Goal: Task Accomplishment & Management: Manage account settings

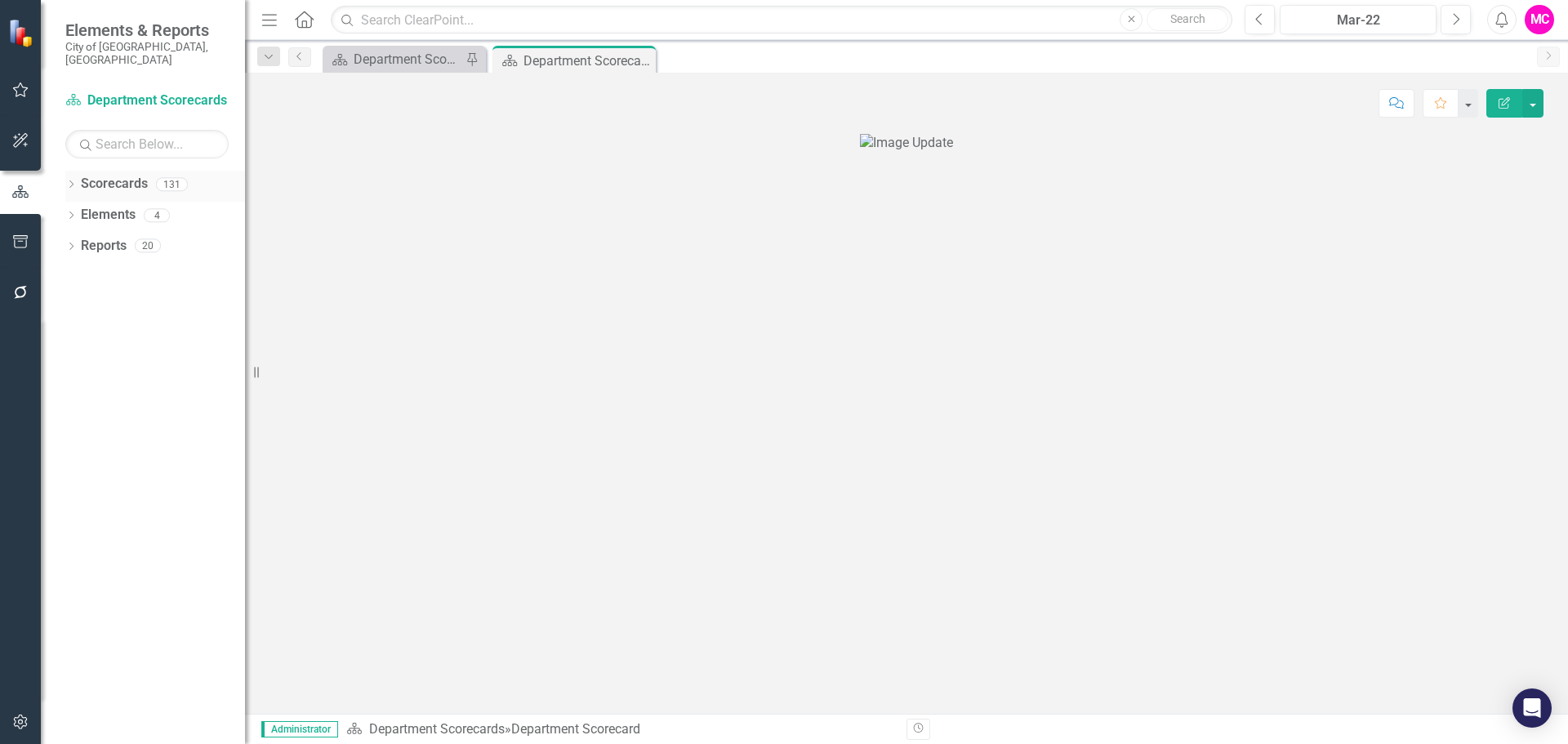
click at [75, 181] on icon "Dropdown" at bounding box center [71, 185] width 12 height 9
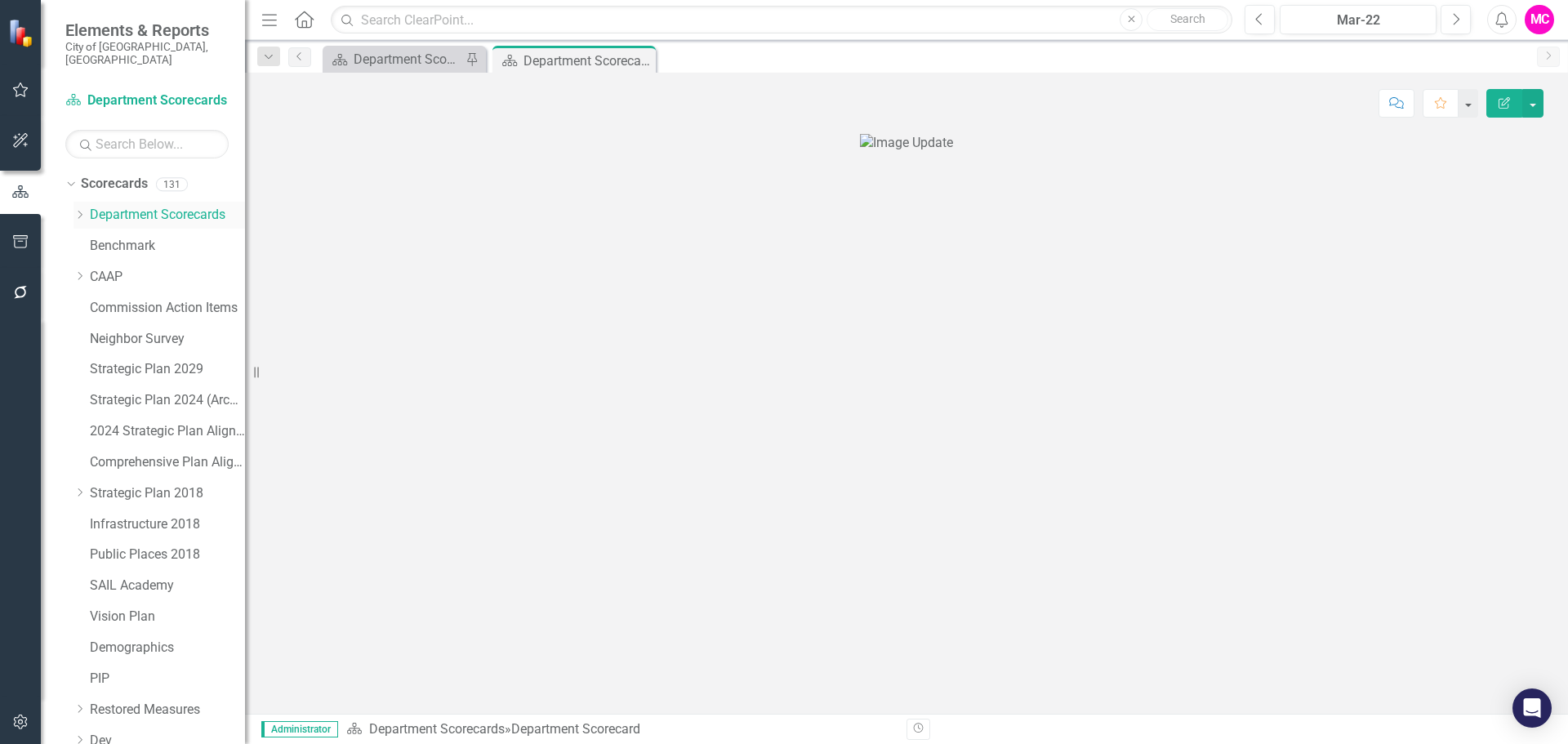
click at [79, 208] on div "Dropdown" at bounding box center [80, 215] width 12 height 13
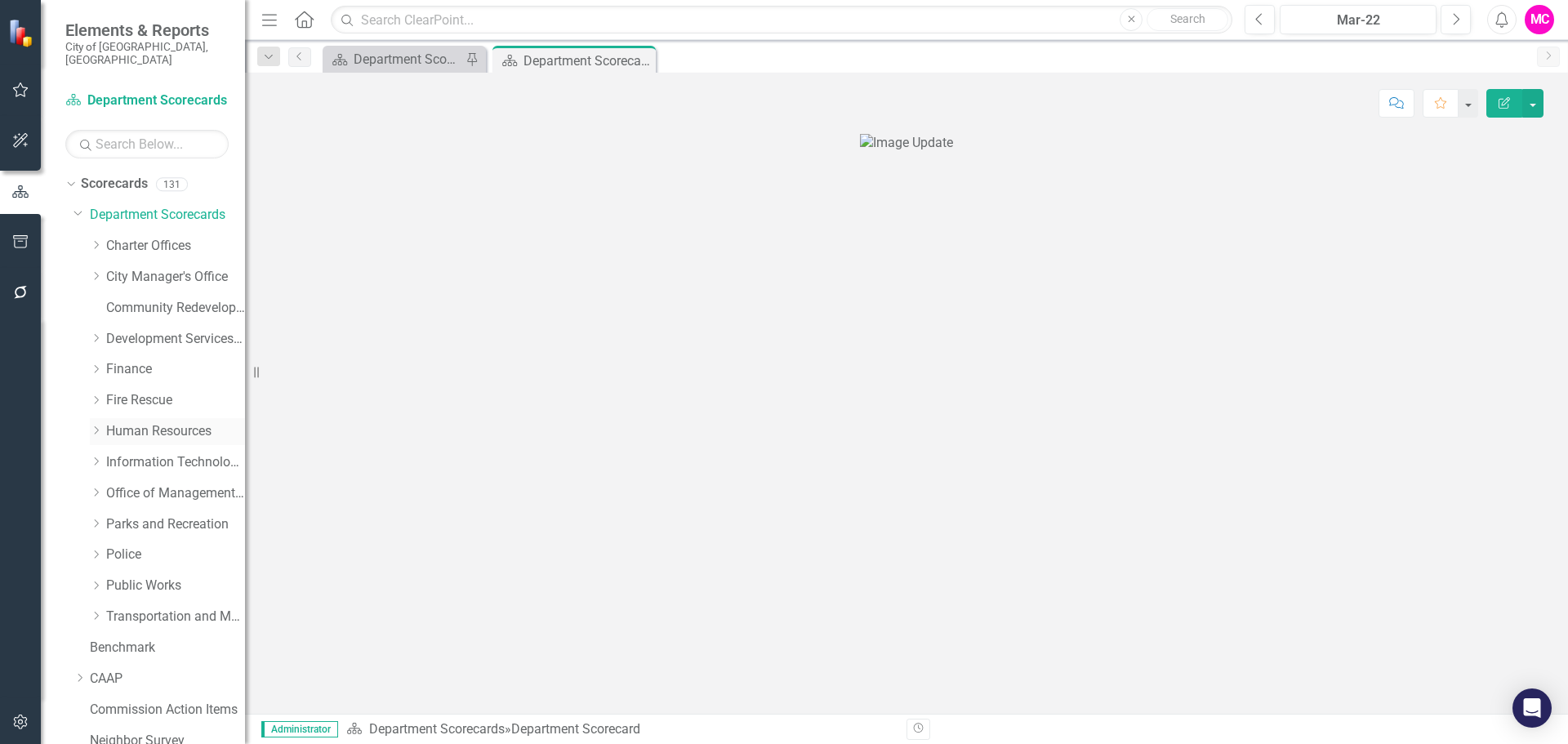
click at [94, 426] on icon "Dropdown" at bounding box center [96, 430] width 12 height 10
click at [172, 423] on link "Human Resources" at bounding box center [175, 432] width 139 height 19
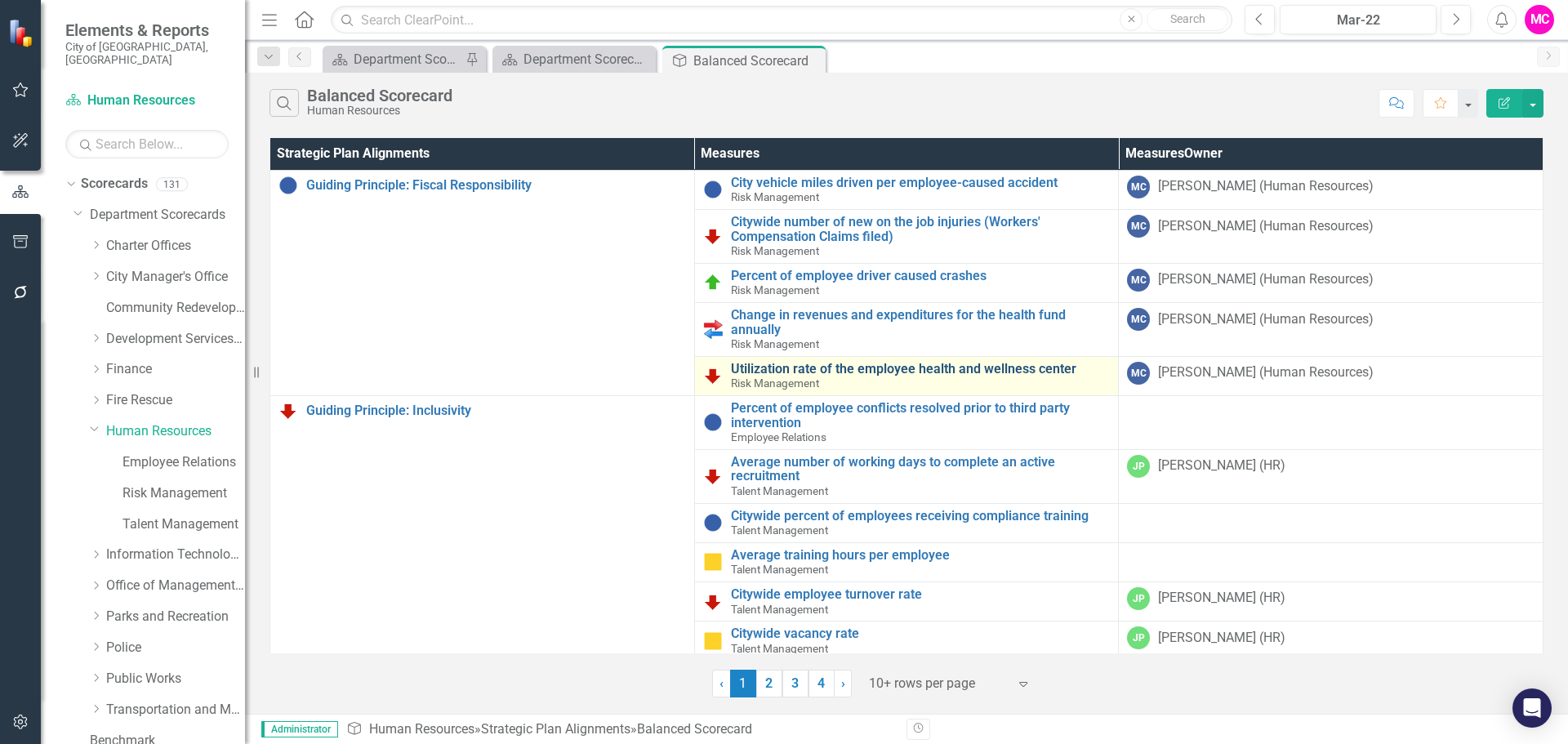
click at [865, 370] on link "Utilization rate of the employee health and wellness center" at bounding box center [921, 368] width 380 height 14
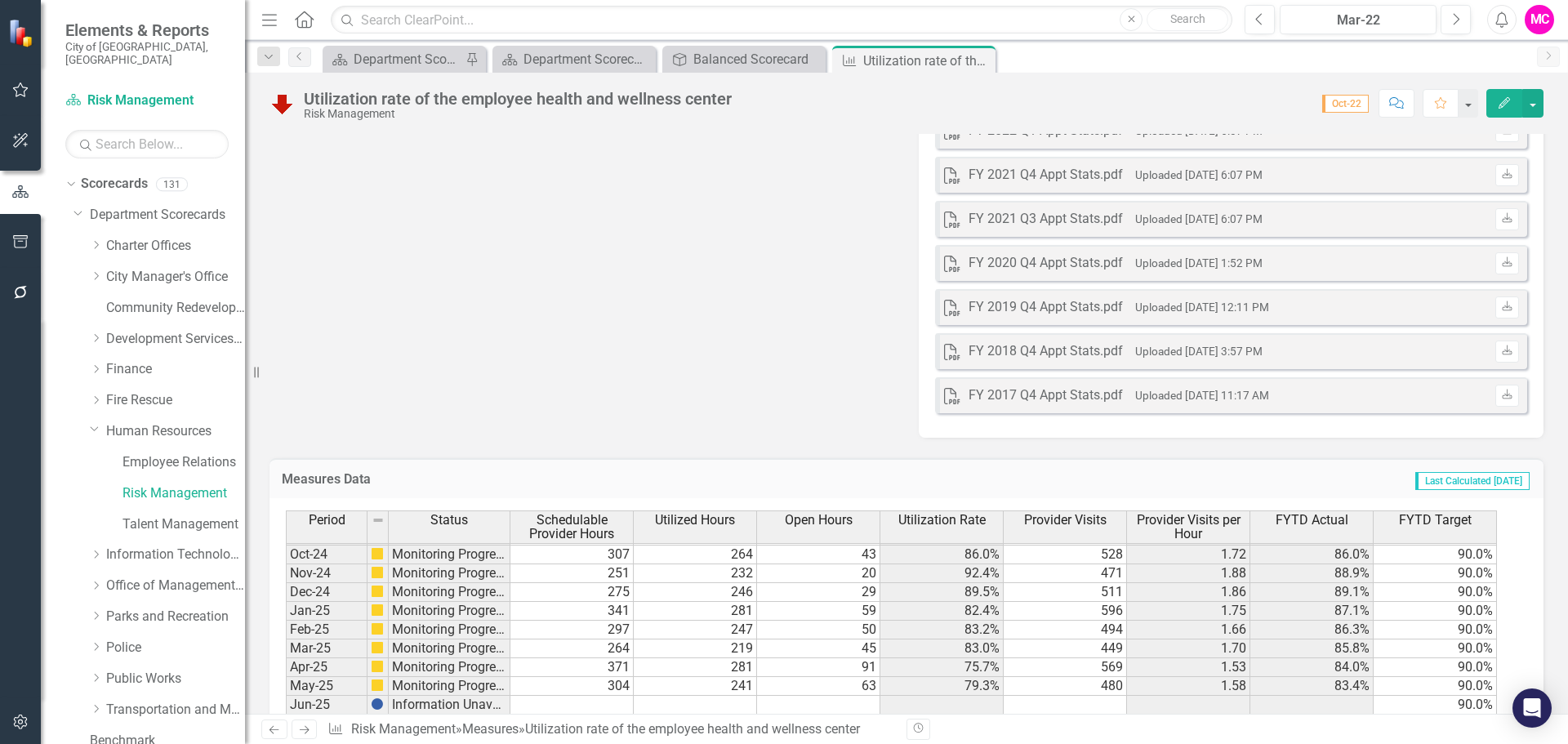
scroll to position [1840, 0]
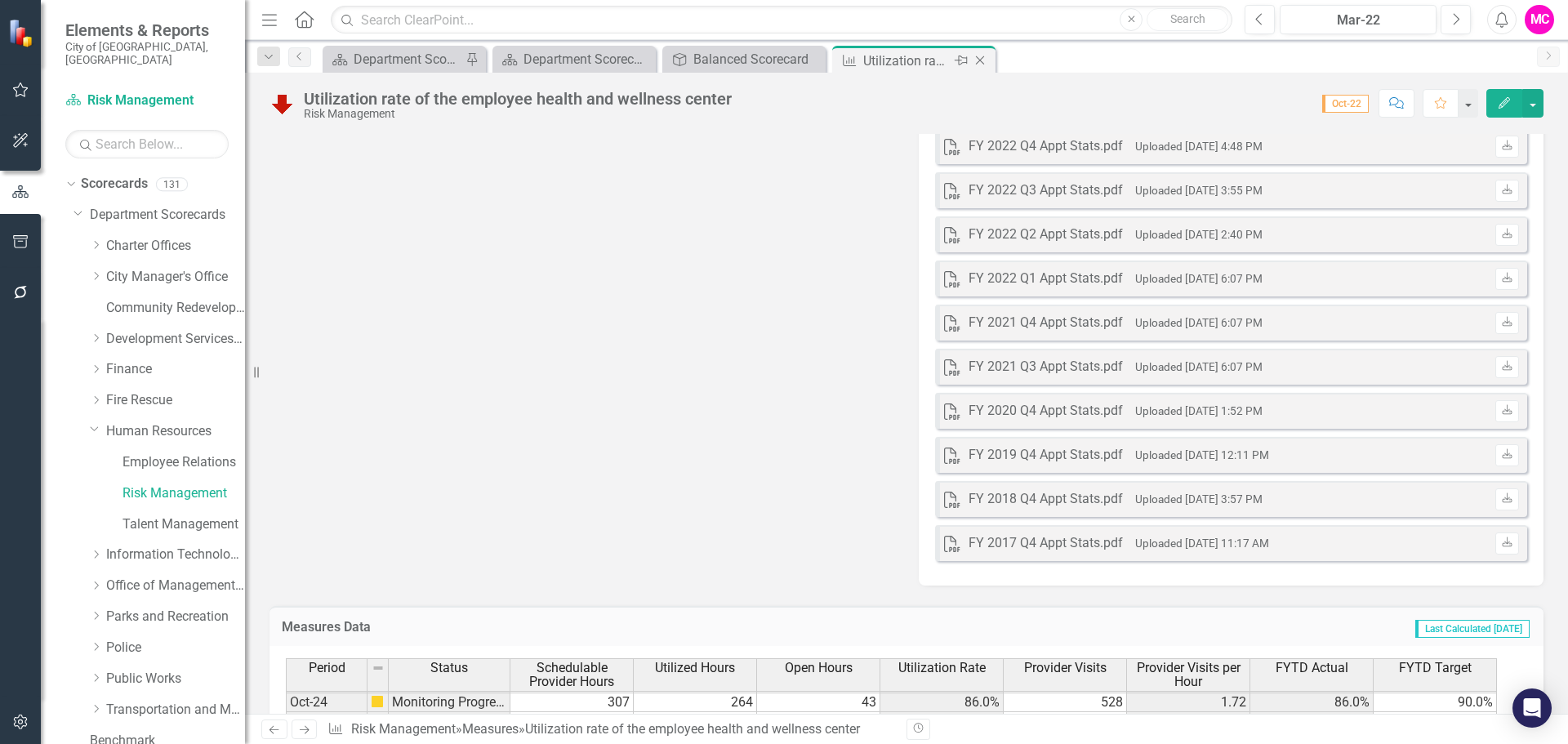
click at [985, 57] on icon "Close" at bounding box center [980, 60] width 16 height 13
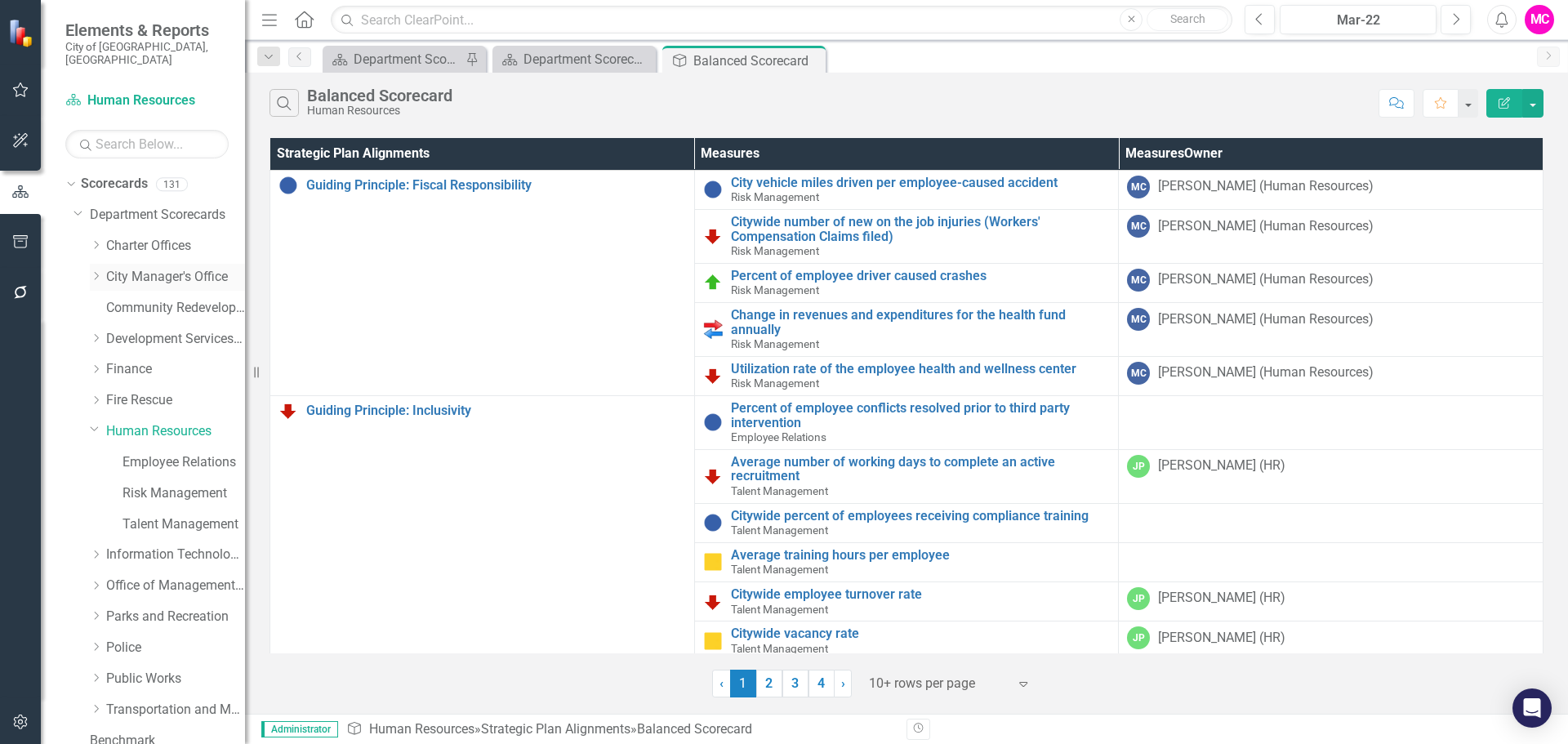
click at [132, 267] on link "City Manager's Office" at bounding box center [175, 277] width 139 height 19
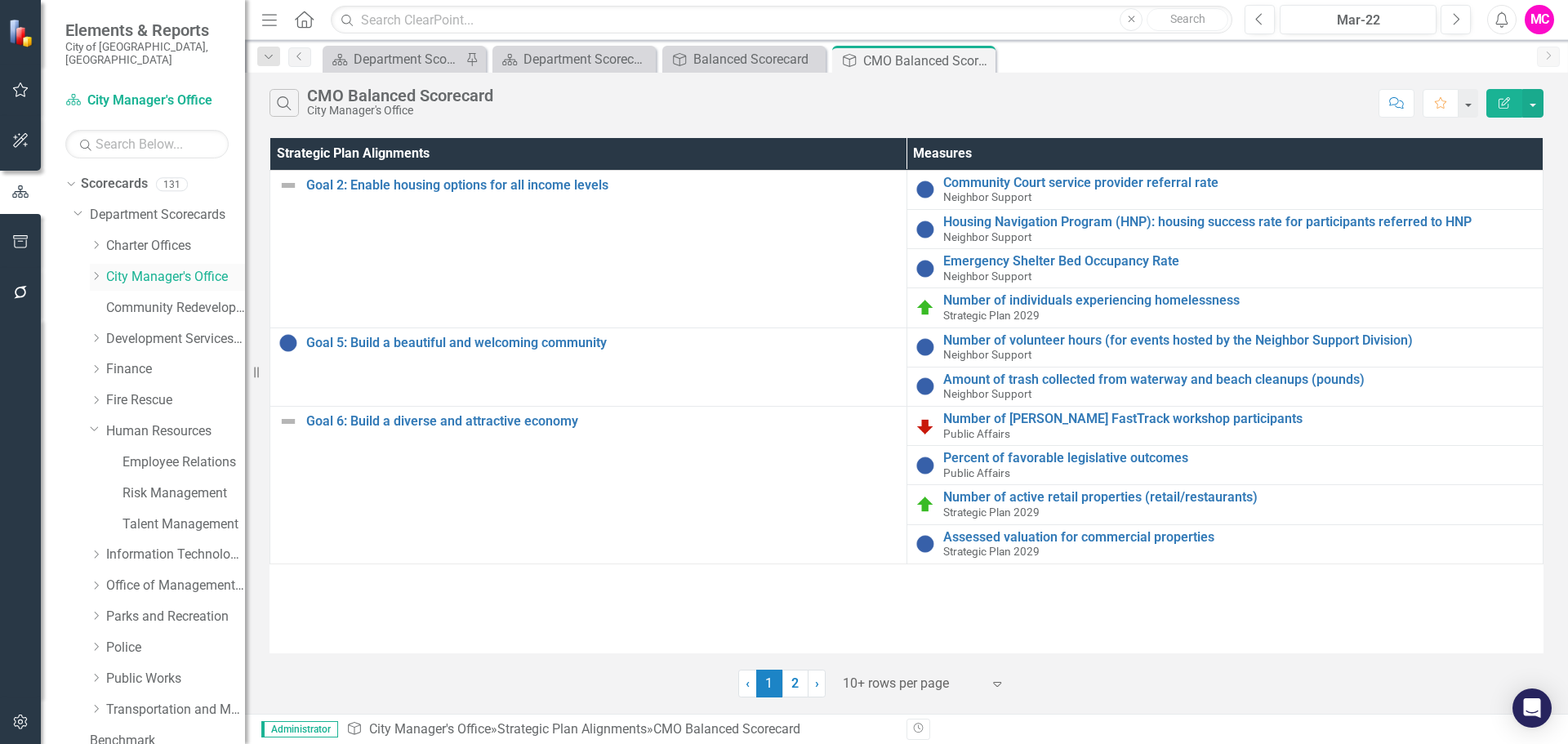
click at [95, 271] on icon "Dropdown" at bounding box center [96, 276] width 12 height 10
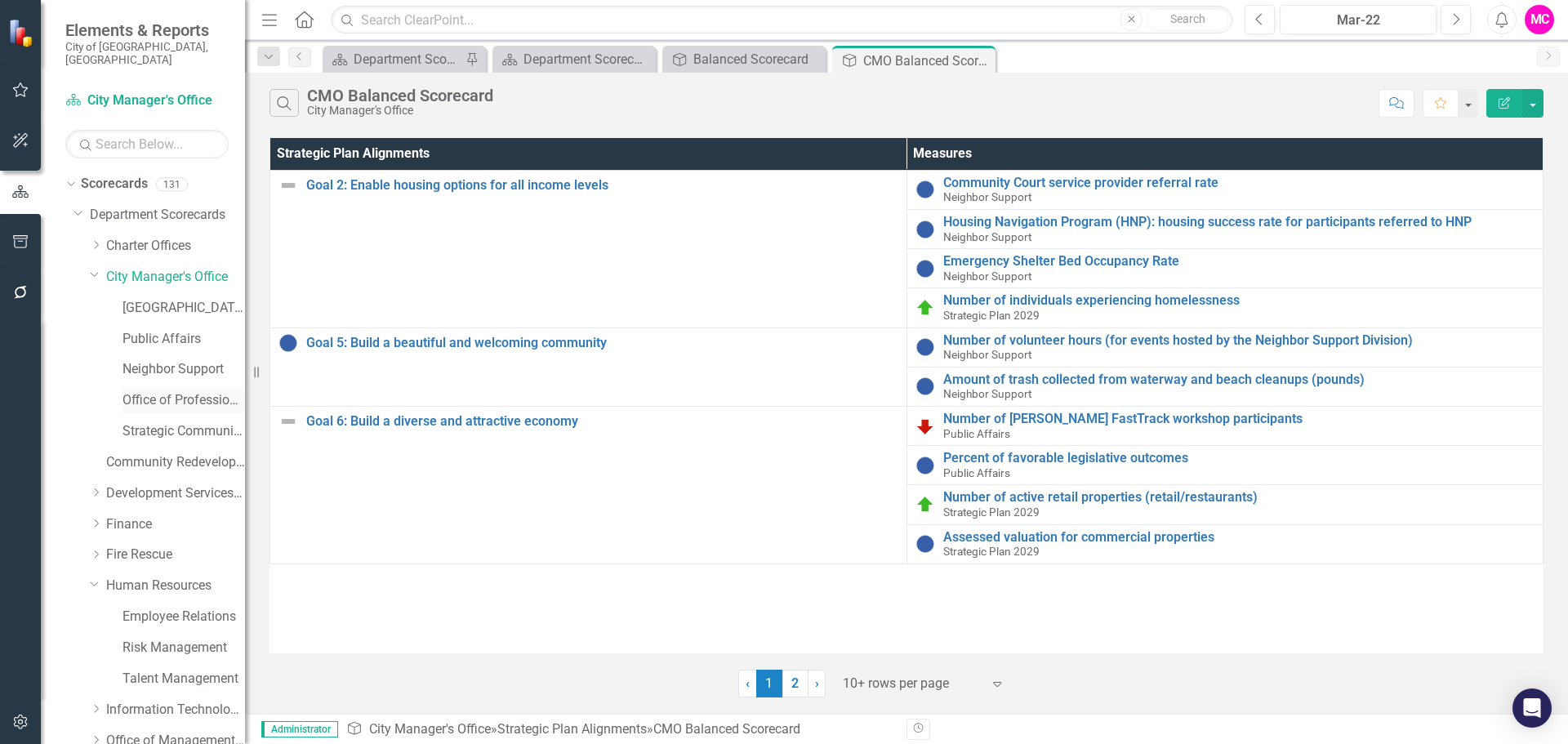
click at [178, 391] on link "Office of Professional Standards" at bounding box center [184, 401] width 123 height 19
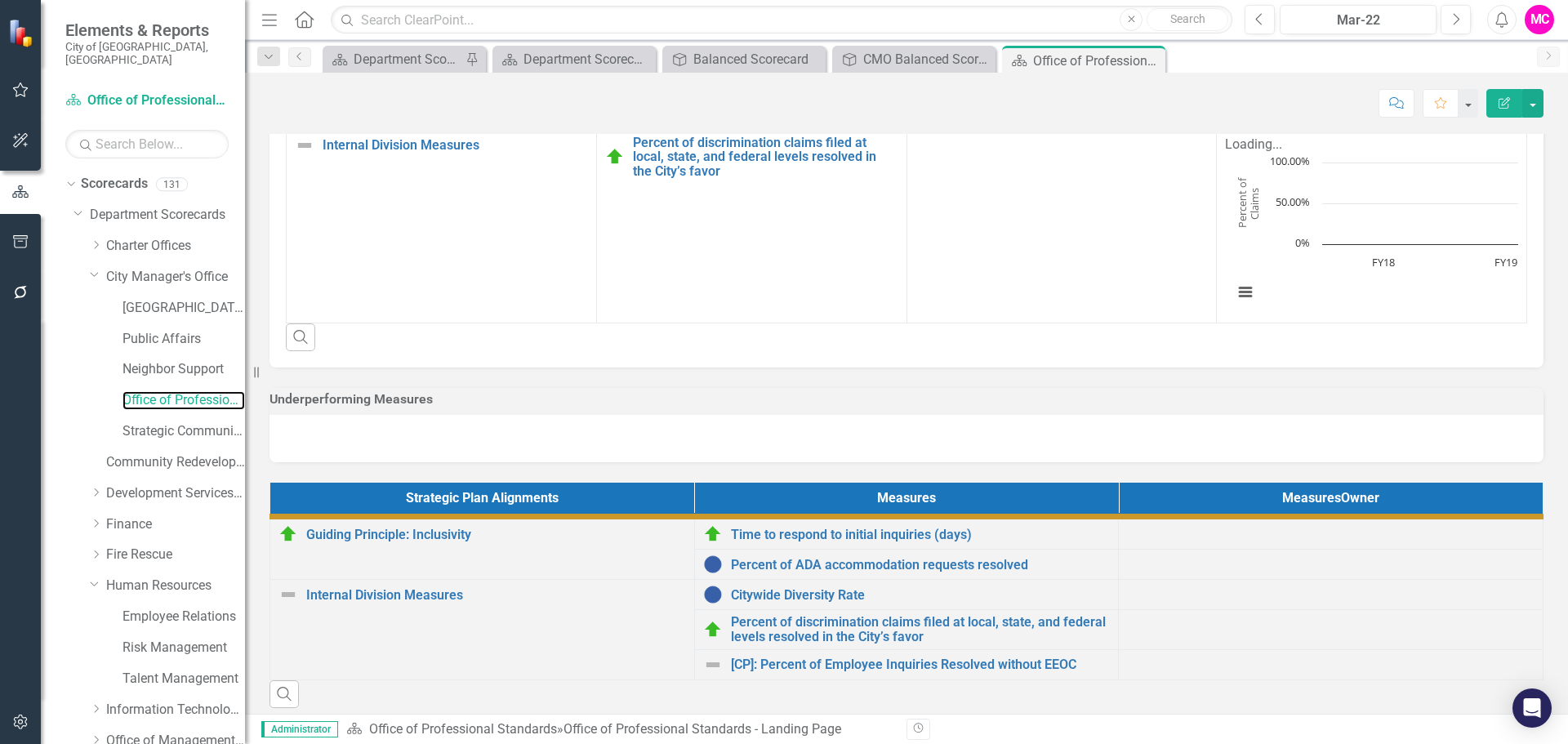
scroll to position [598, 0]
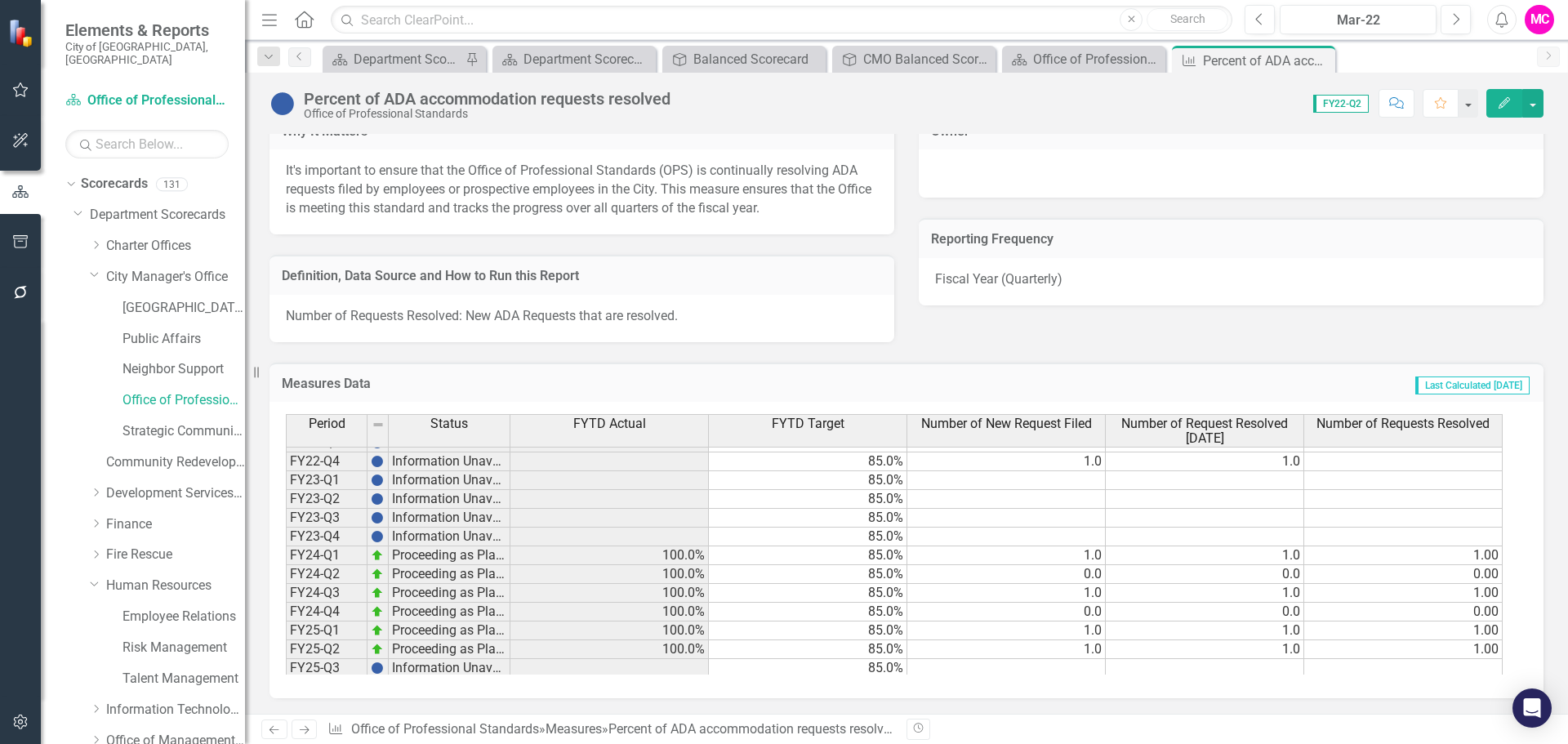
scroll to position [224, 0]
click at [987, 648] on td at bounding box center [1006, 647] width 198 height 19
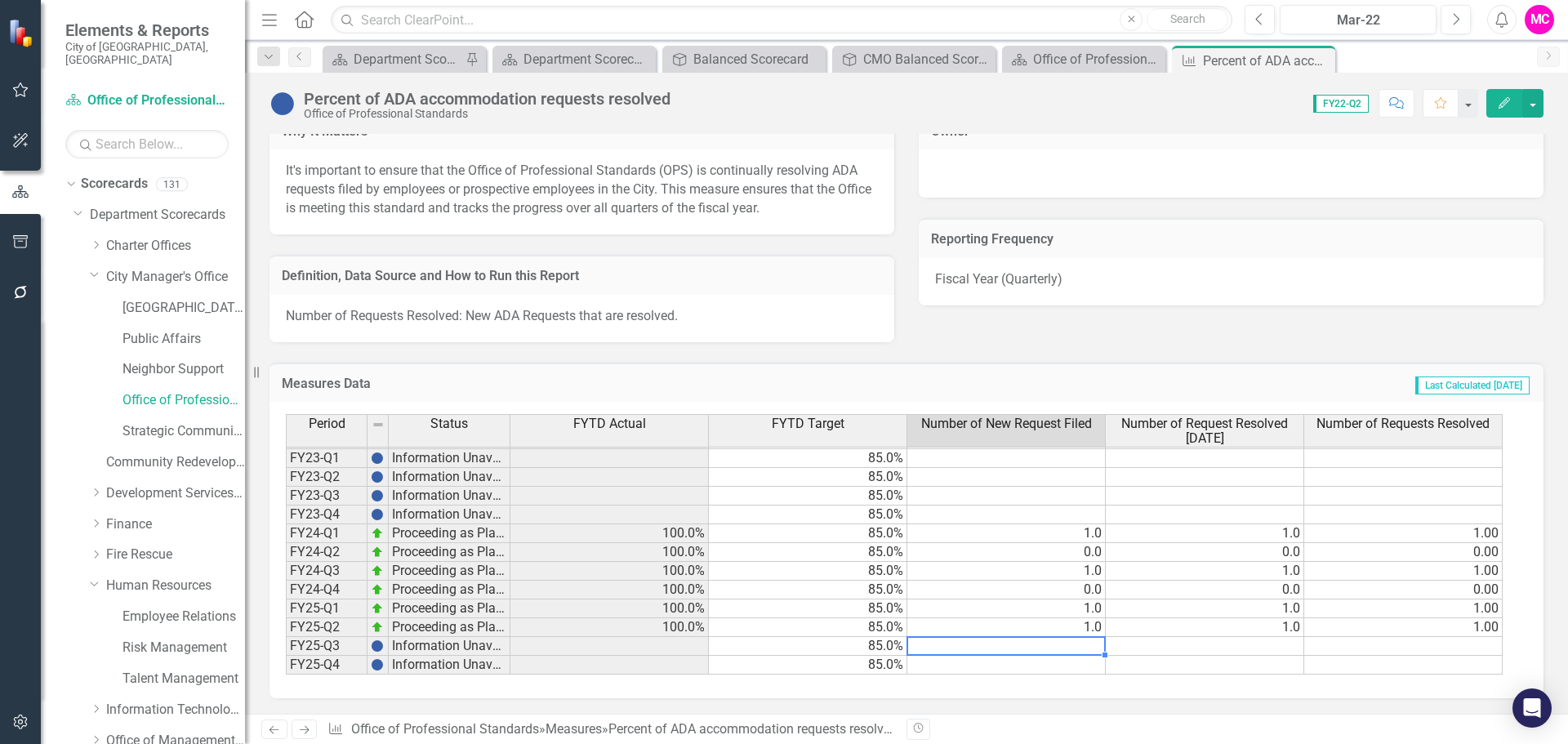
type textarea "4"
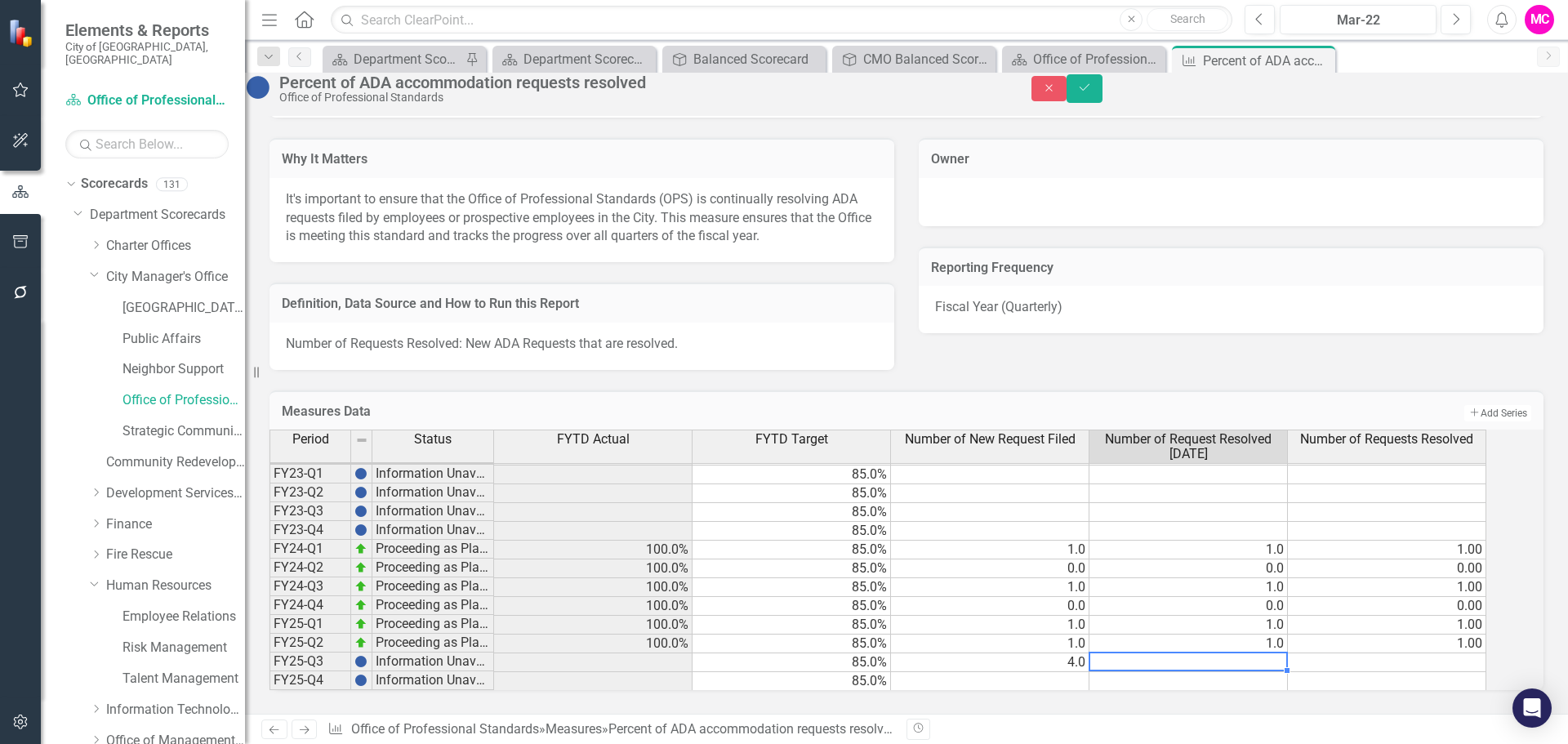
type textarea "4"
click at [1102, 95] on button "Save" at bounding box center [1084, 89] width 35 height 29
